Goal: Navigation & Orientation: Find specific page/section

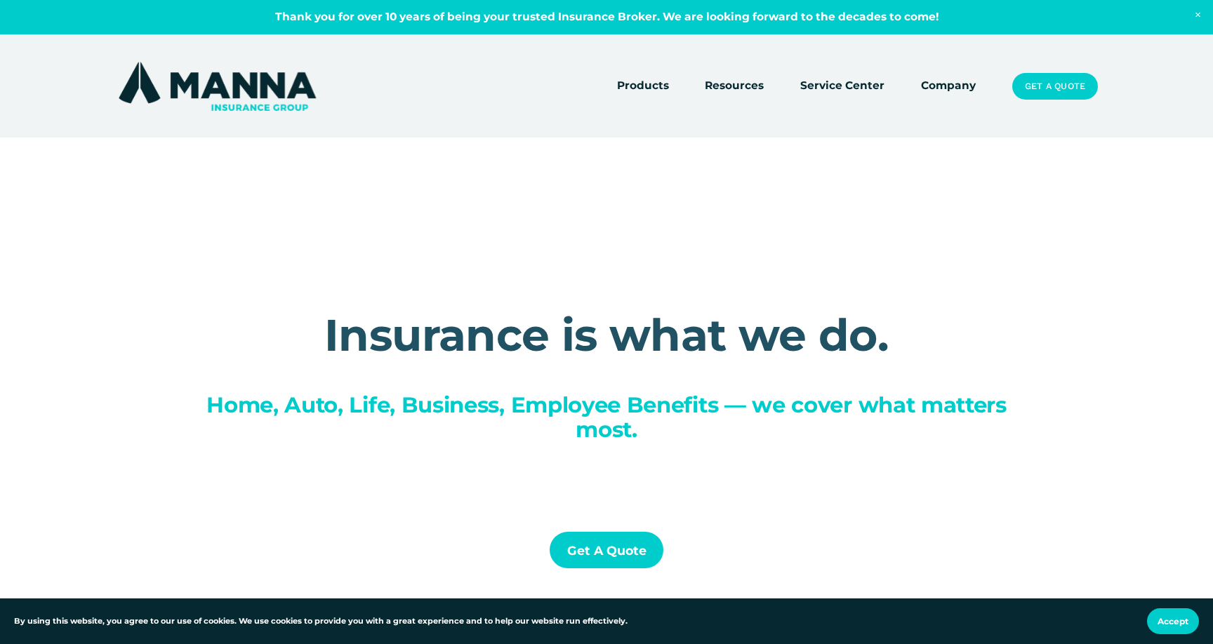
click at [960, 88] on link "Company" at bounding box center [948, 86] width 55 height 20
